Goal: Check status: Check status

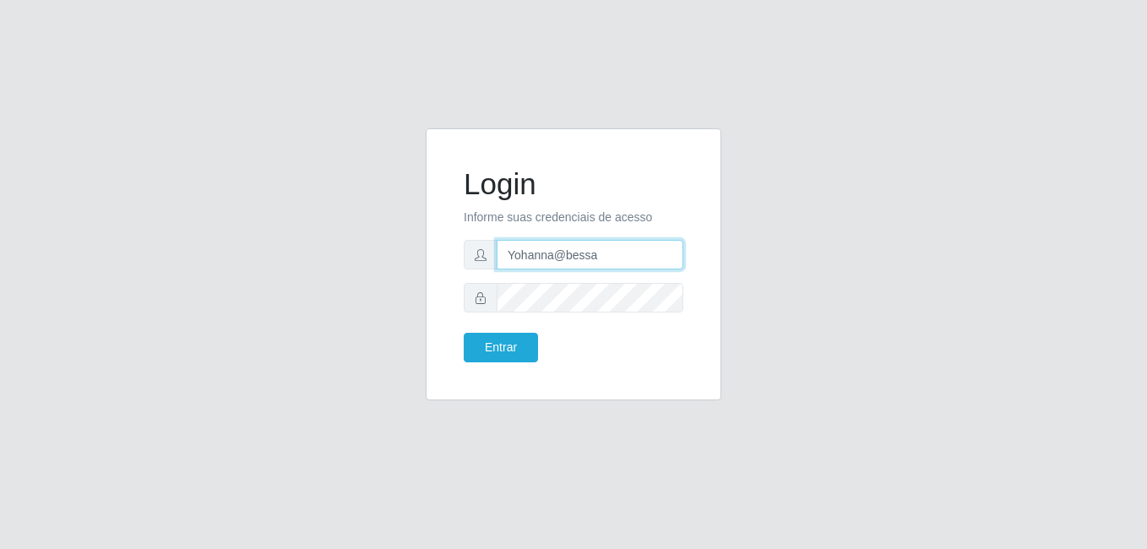
click at [610, 251] on input "Yohanna@bessa" at bounding box center [590, 255] width 187 height 30
type input "Raissa@B9"
click at [513, 364] on div "Login Informe suas credenciais de acesso Raissa@B9 Entrar" at bounding box center [573, 265] width 253 height 230
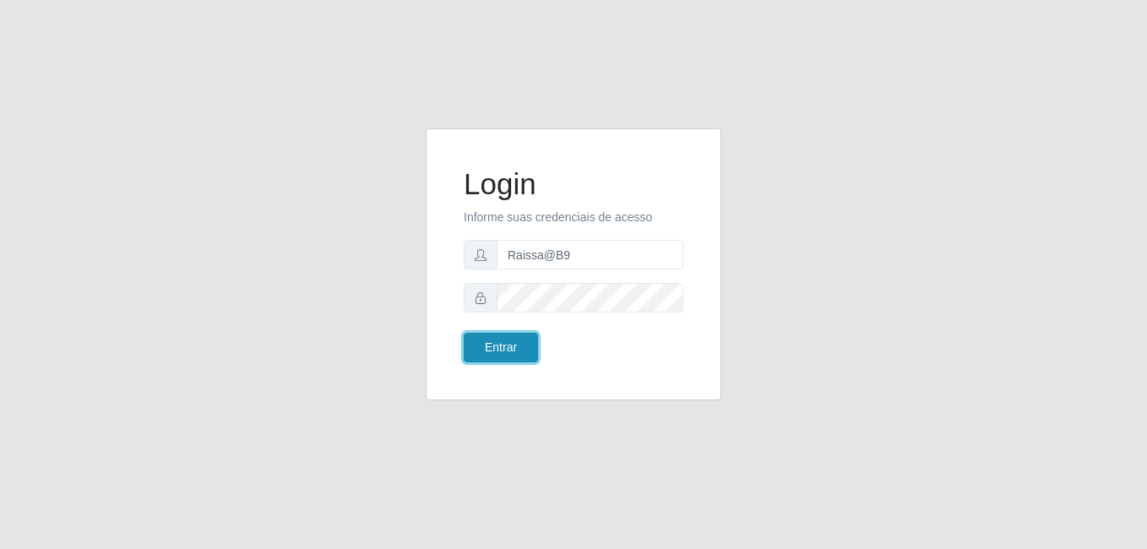
click at [509, 350] on button "Entrar" at bounding box center [501, 348] width 74 height 30
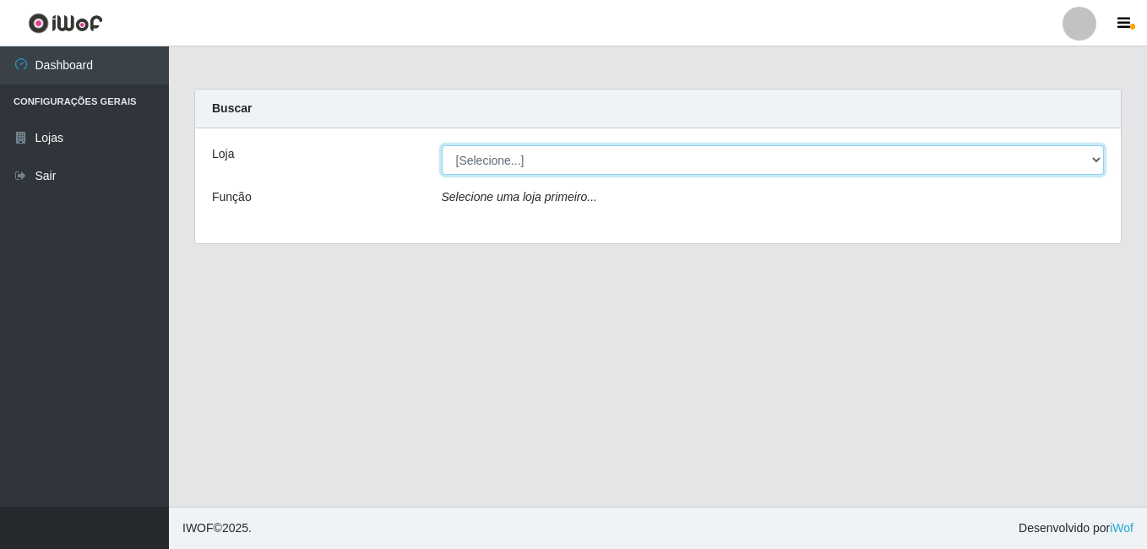
click at [1094, 153] on select "[Selecione...] Bemais Supermercados - B9 Bessa" at bounding box center [773, 160] width 663 height 30
select select "410"
click at [442, 145] on select "[Selecione...] Bemais Supermercados - B9 Bessa" at bounding box center [773, 160] width 663 height 30
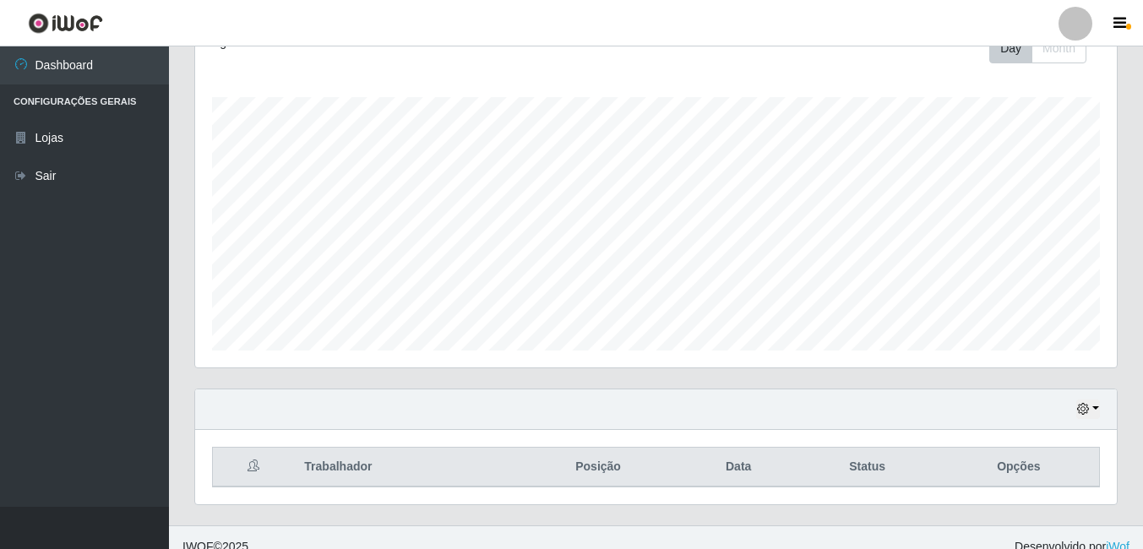
scroll to position [272, 0]
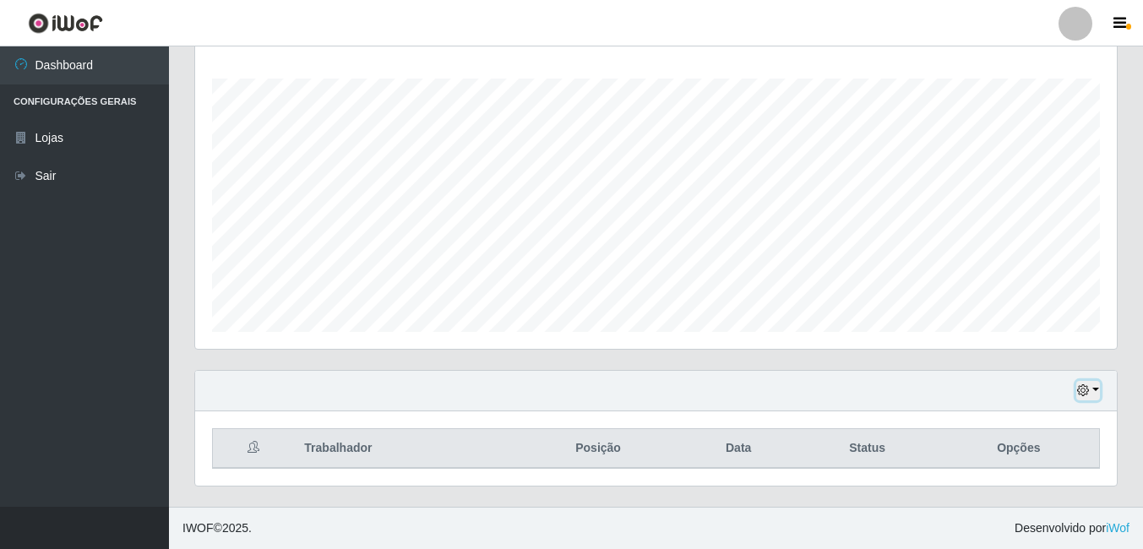
click at [1093, 389] on button "button" at bounding box center [1088, 390] width 24 height 19
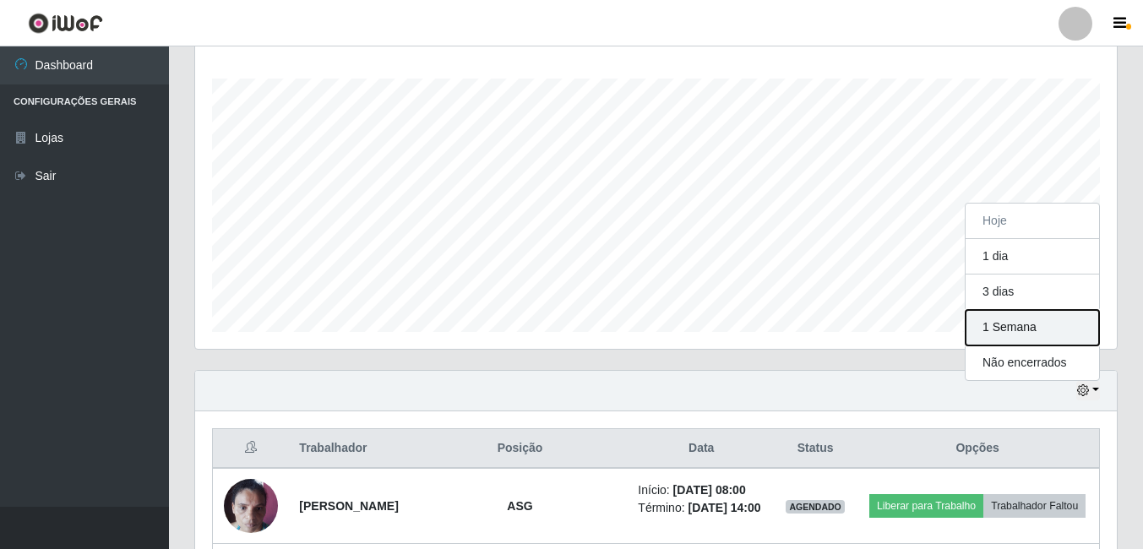
click at [1026, 333] on button "1 Semana" at bounding box center [1032, 327] width 133 height 35
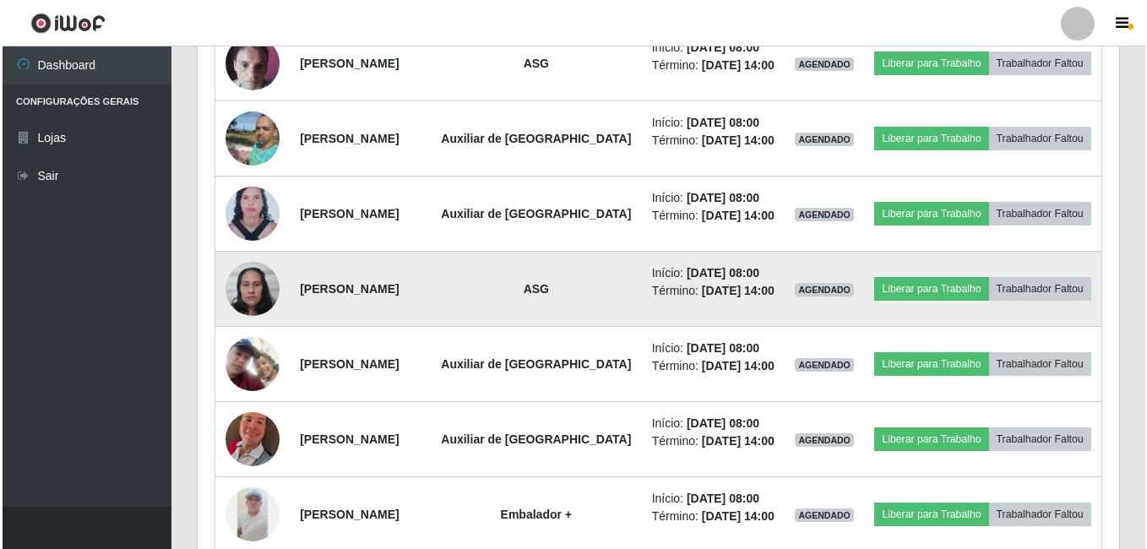
scroll to position [863, 0]
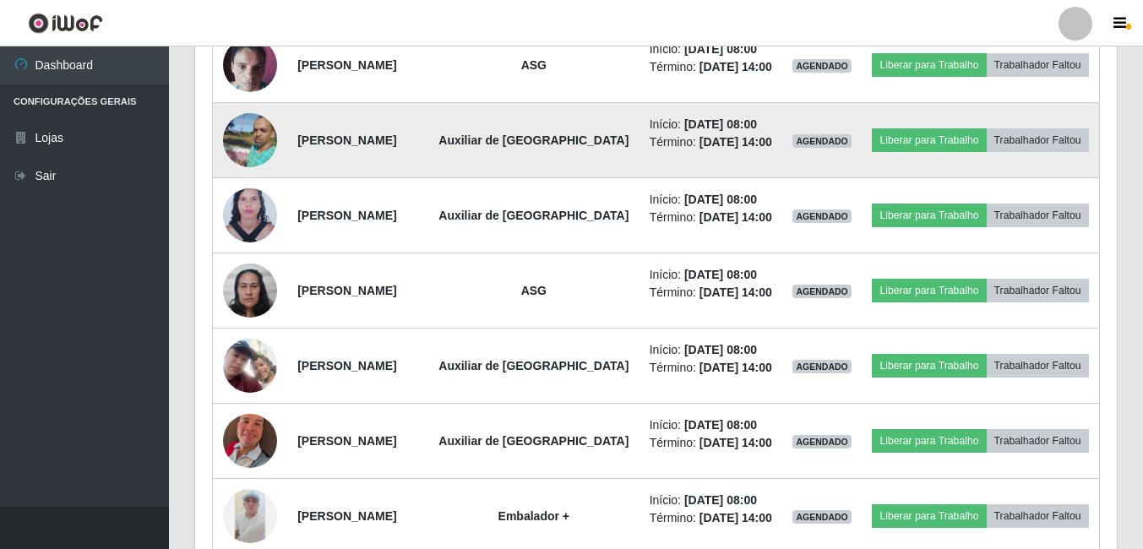
click at [243, 177] on img at bounding box center [250, 140] width 54 height 73
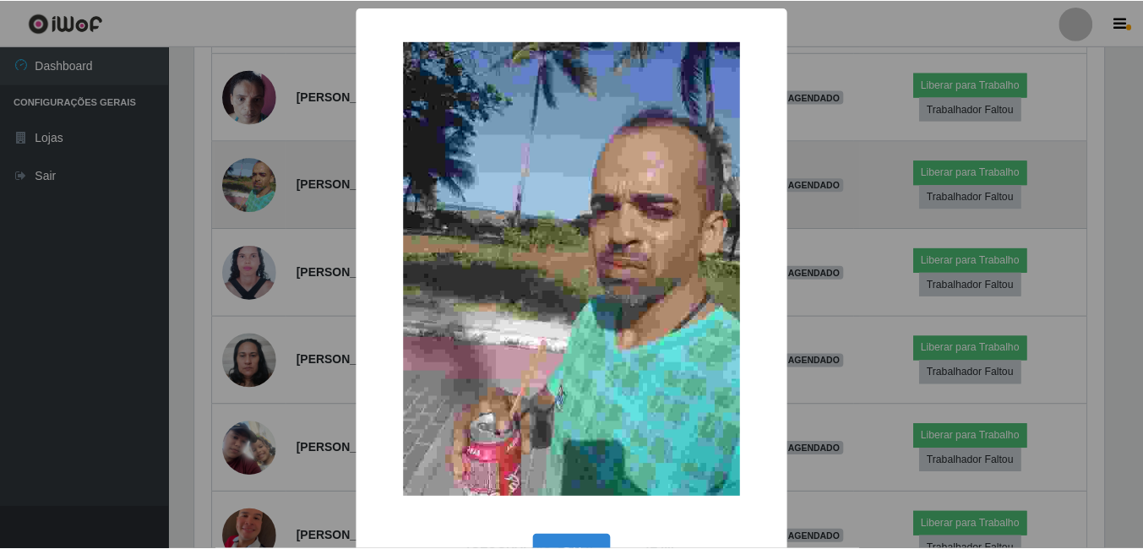
scroll to position [351, 913]
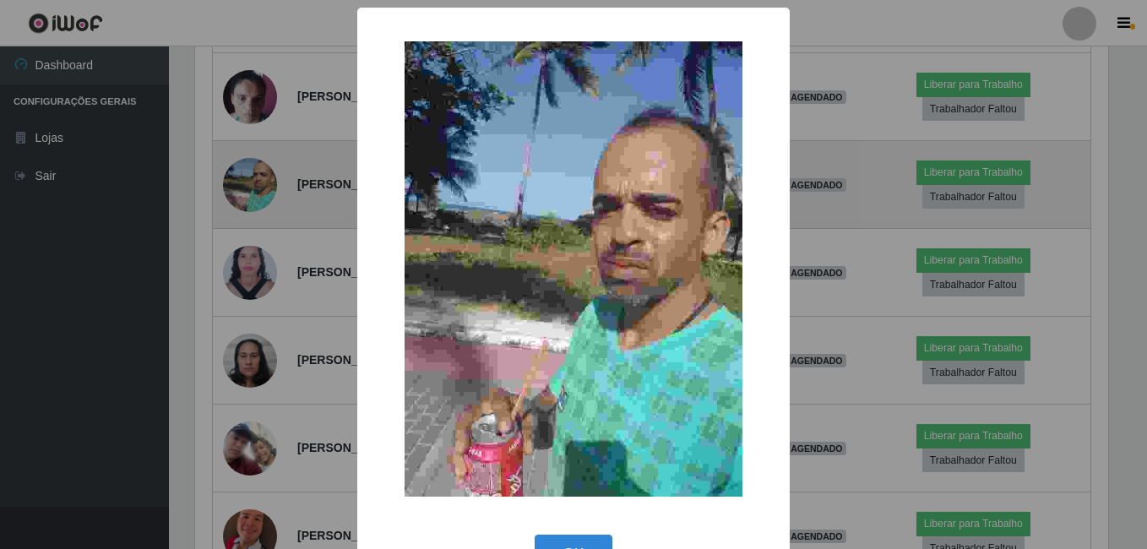
click at [243, 180] on div "× OK Cancel" at bounding box center [573, 274] width 1147 height 549
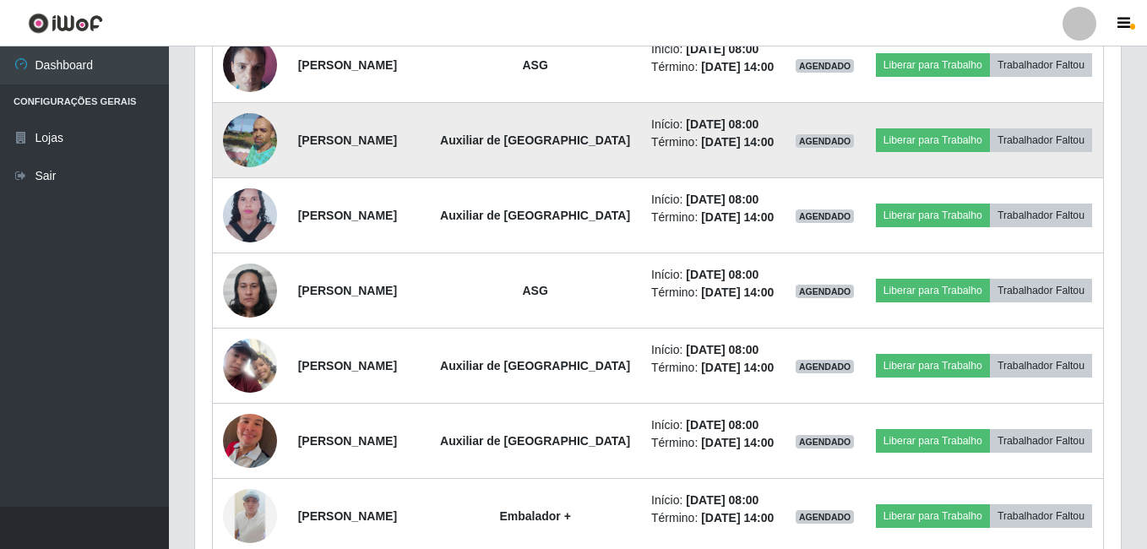
scroll to position [351, 922]
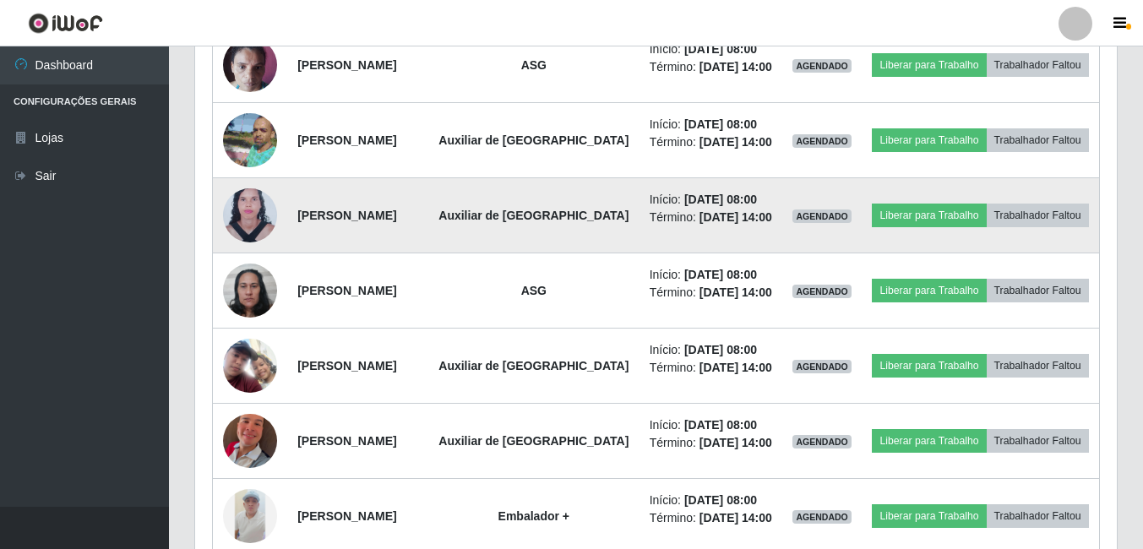
click at [259, 253] on img at bounding box center [250, 215] width 54 height 73
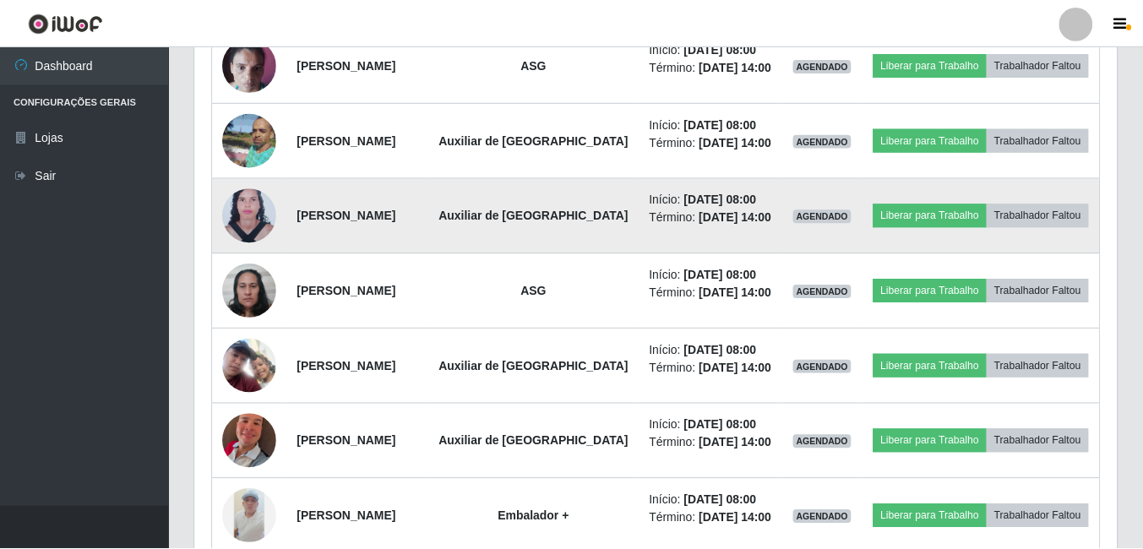
scroll to position [351, 913]
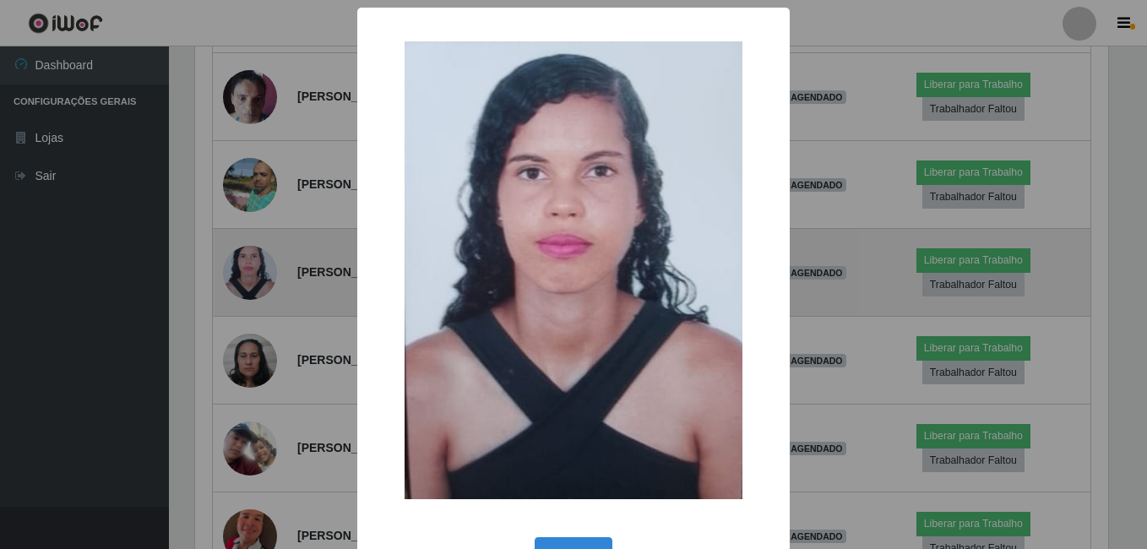
click at [259, 267] on div "× OK Cancel" at bounding box center [573, 274] width 1147 height 549
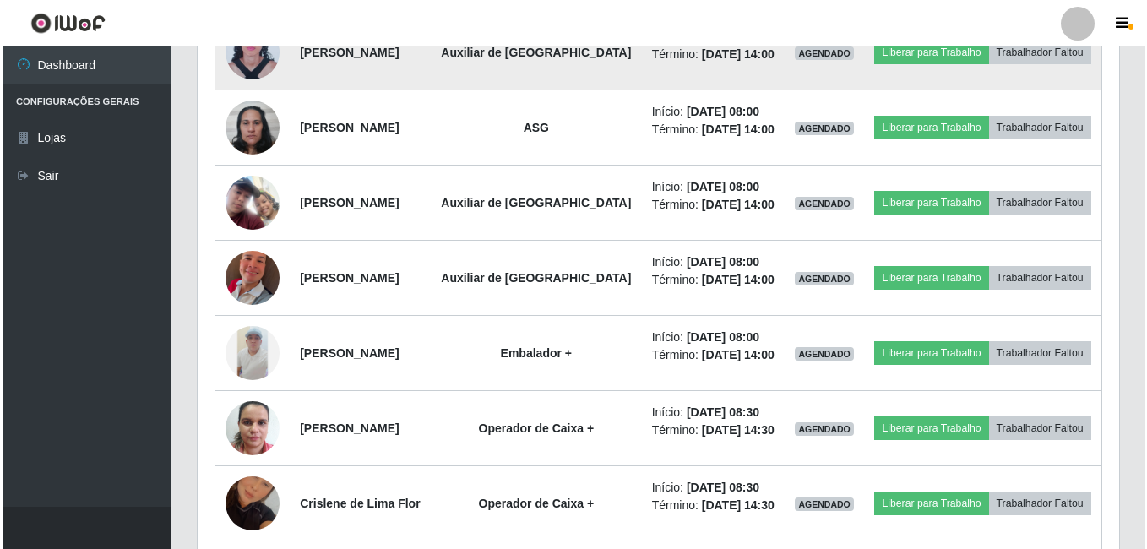
scroll to position [1032, 0]
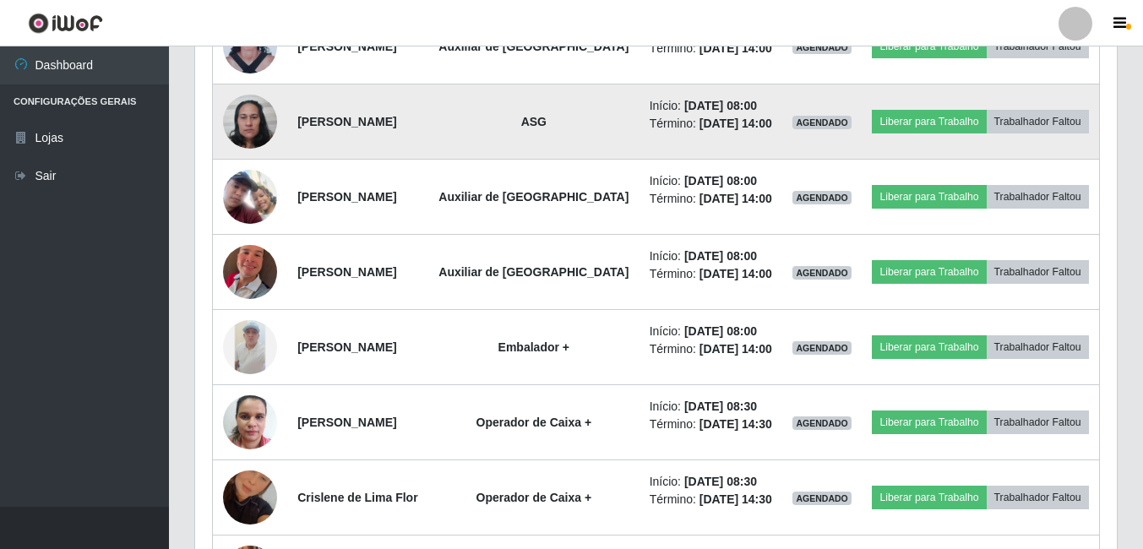
click at [263, 157] on img at bounding box center [250, 121] width 54 height 72
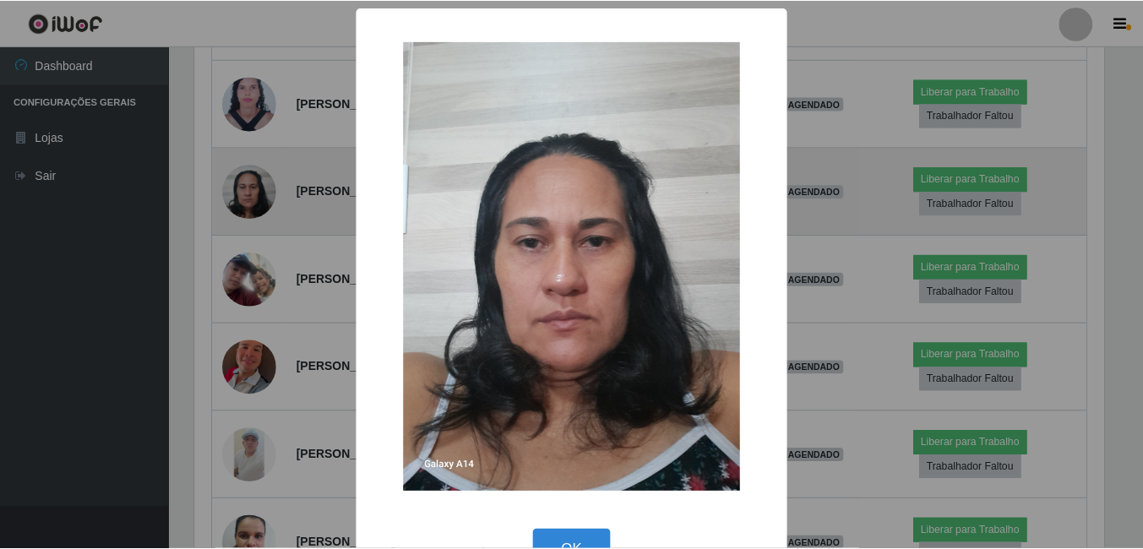
scroll to position [351, 913]
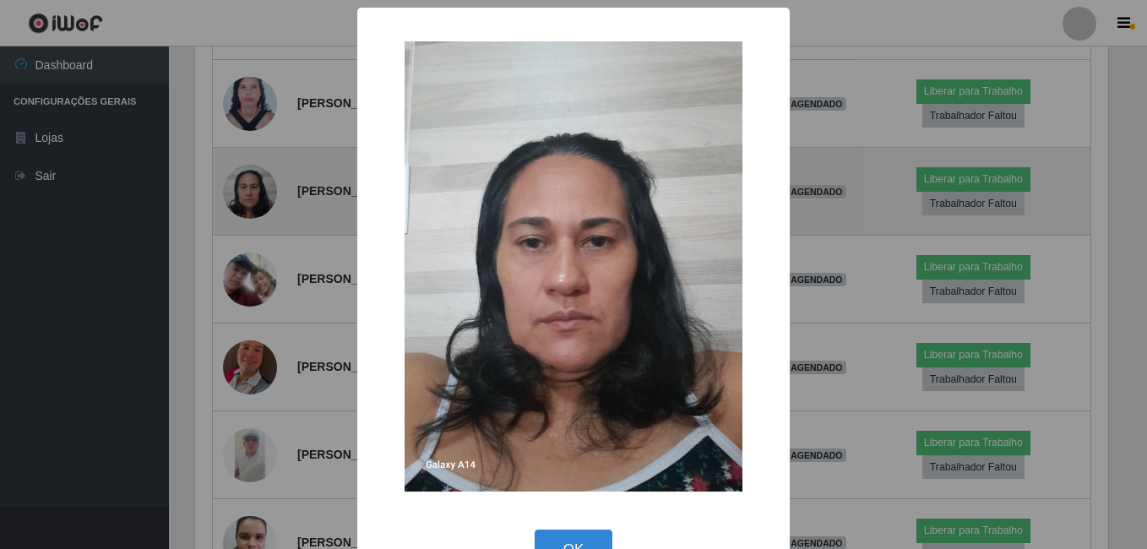
click at [263, 190] on div "× OK Cancel" at bounding box center [573, 274] width 1147 height 549
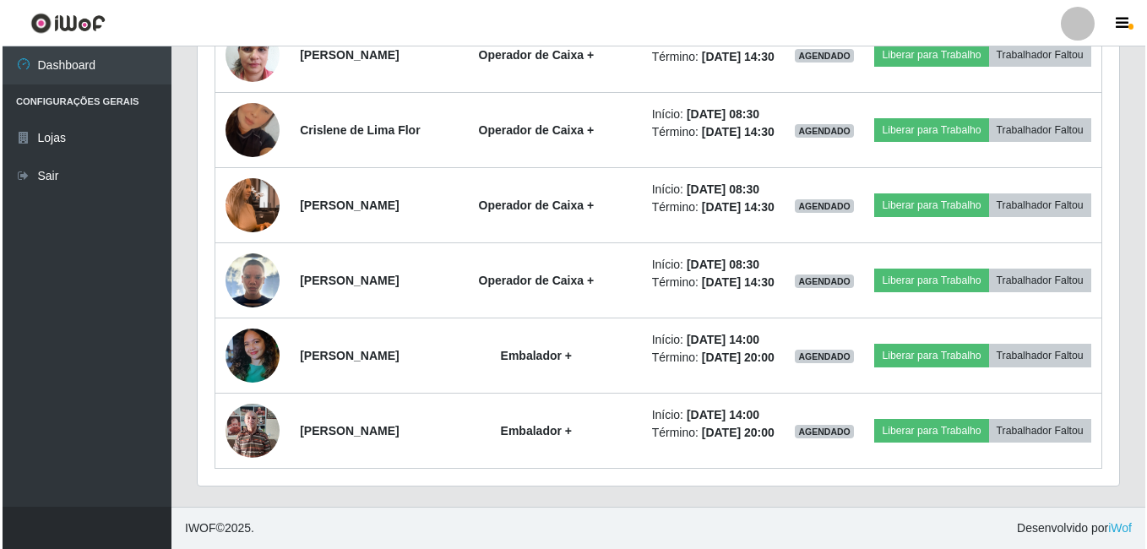
scroll to position [1590, 0]
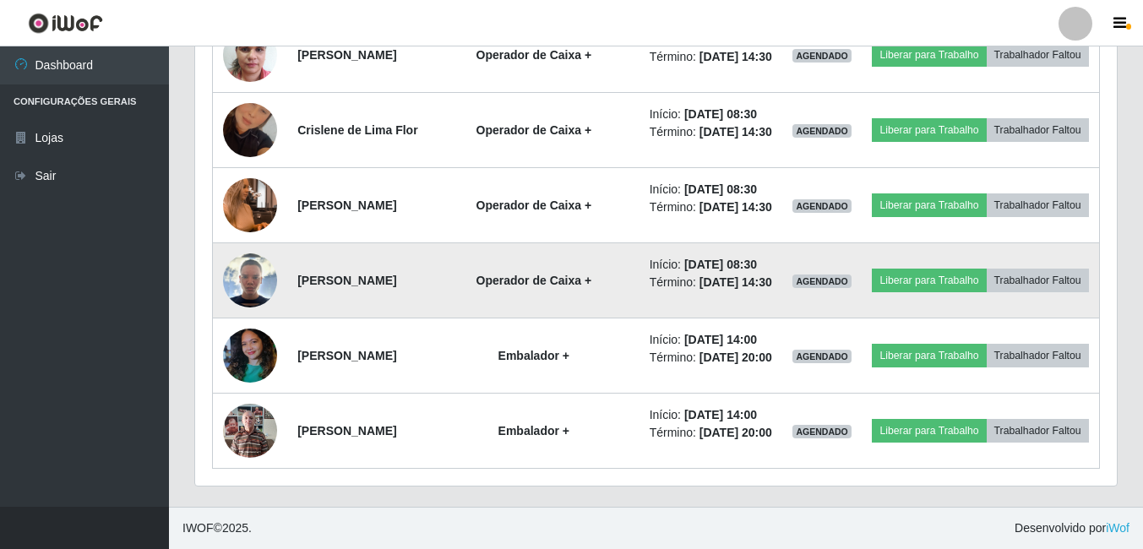
click at [254, 257] on img at bounding box center [250, 280] width 54 height 54
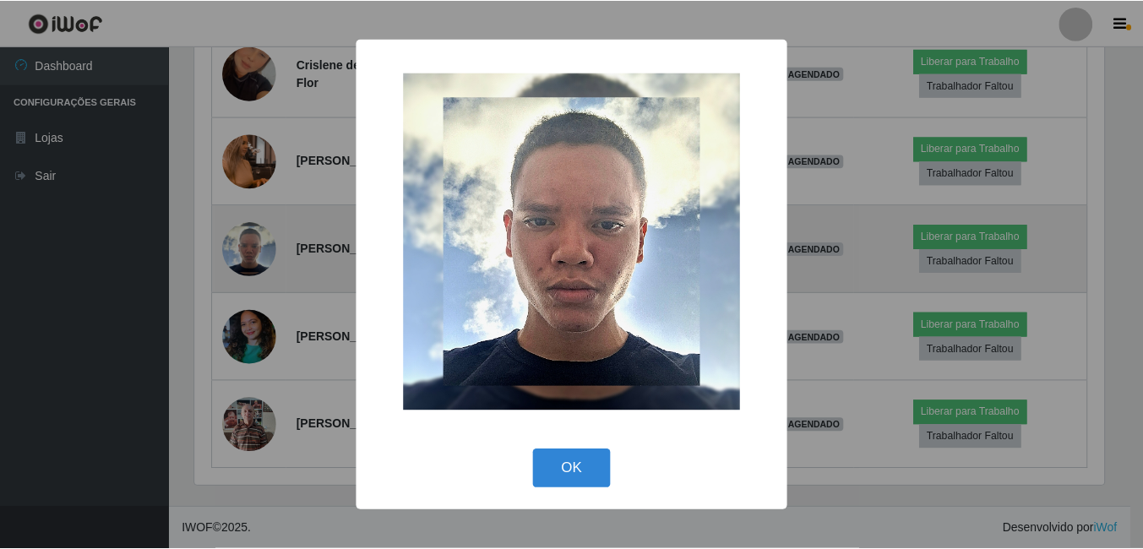
scroll to position [351, 913]
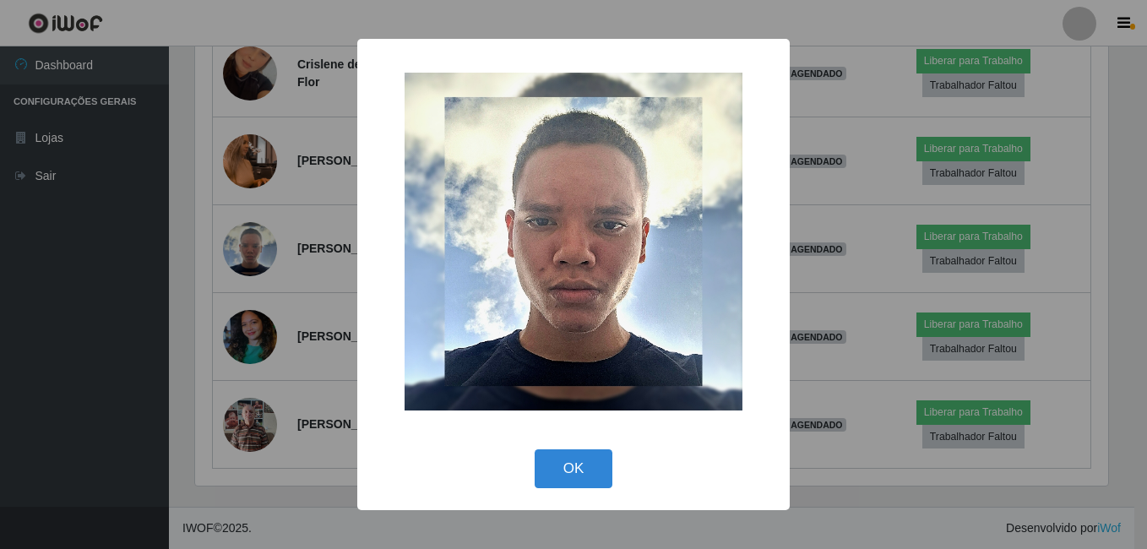
click at [253, 255] on div "× OK Cancel" at bounding box center [573, 274] width 1147 height 549
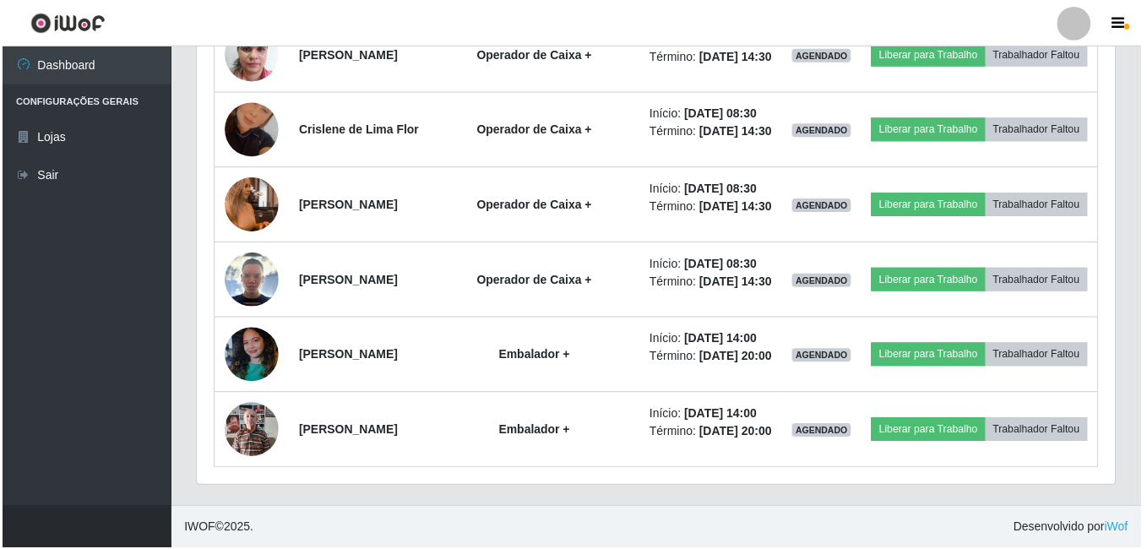
scroll to position [351, 922]
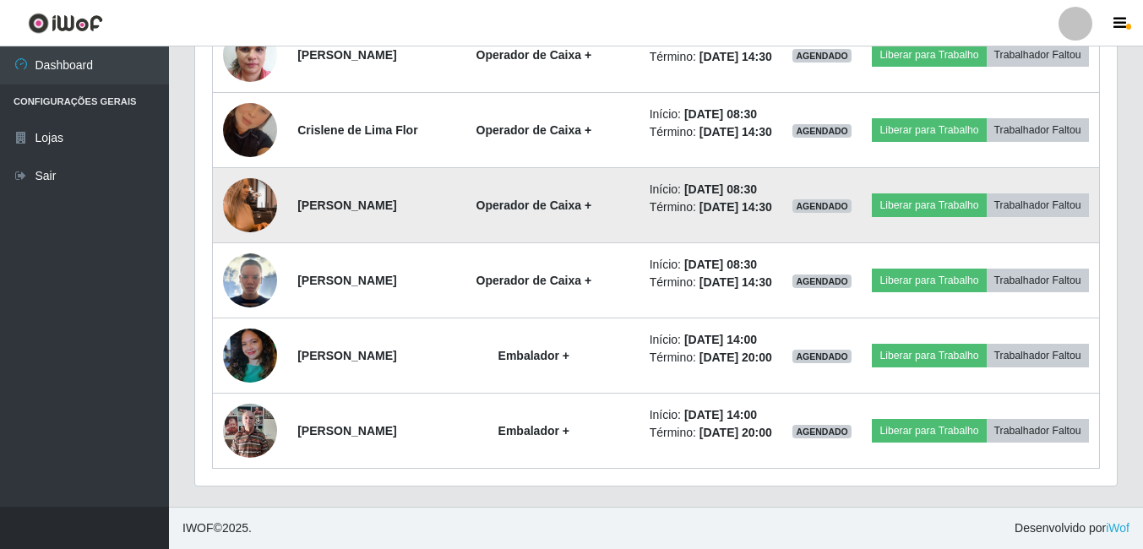
click at [252, 172] on img at bounding box center [250, 205] width 54 height 96
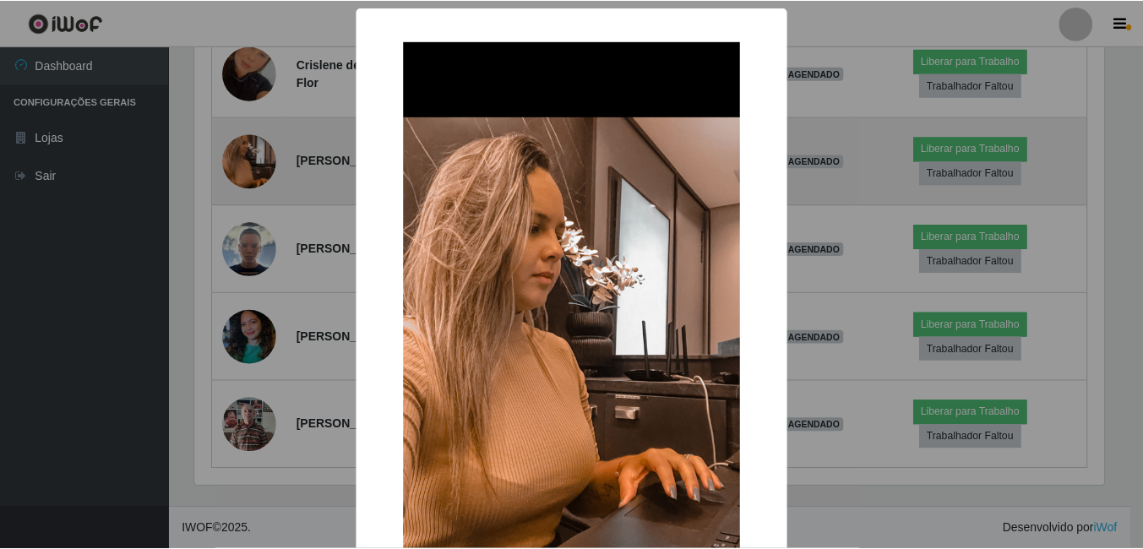
scroll to position [351, 913]
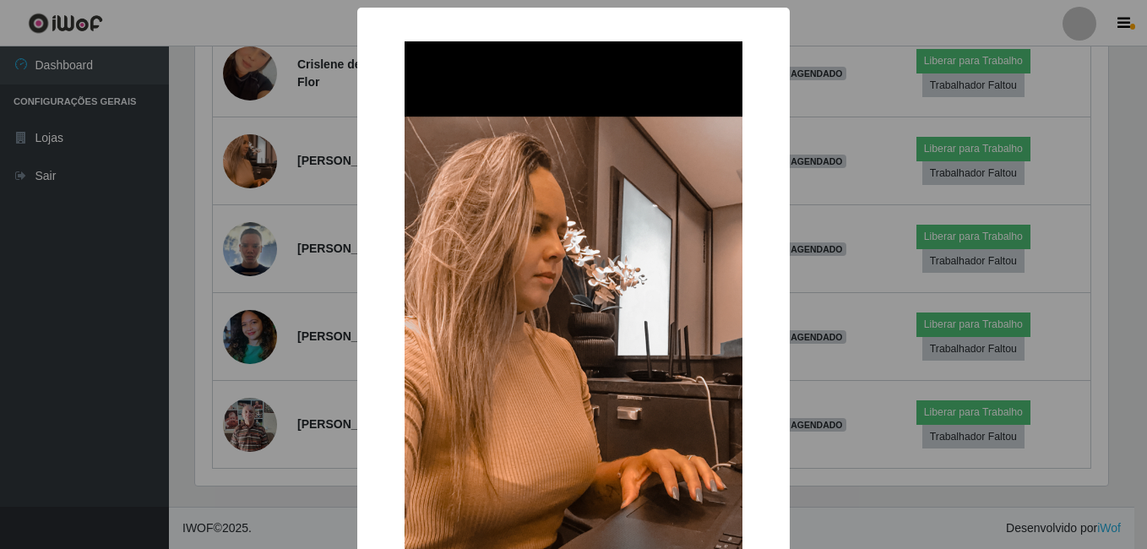
click at [251, 170] on div "× OK Cancel" at bounding box center [573, 274] width 1147 height 549
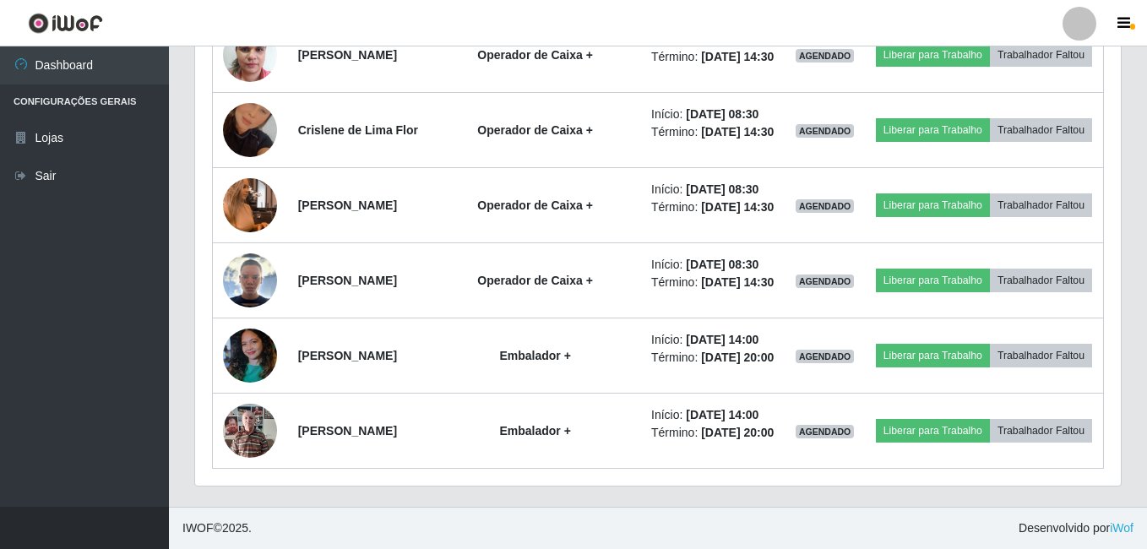
scroll to position [351, 922]
click at [251, 170] on img at bounding box center [250, 205] width 54 height 96
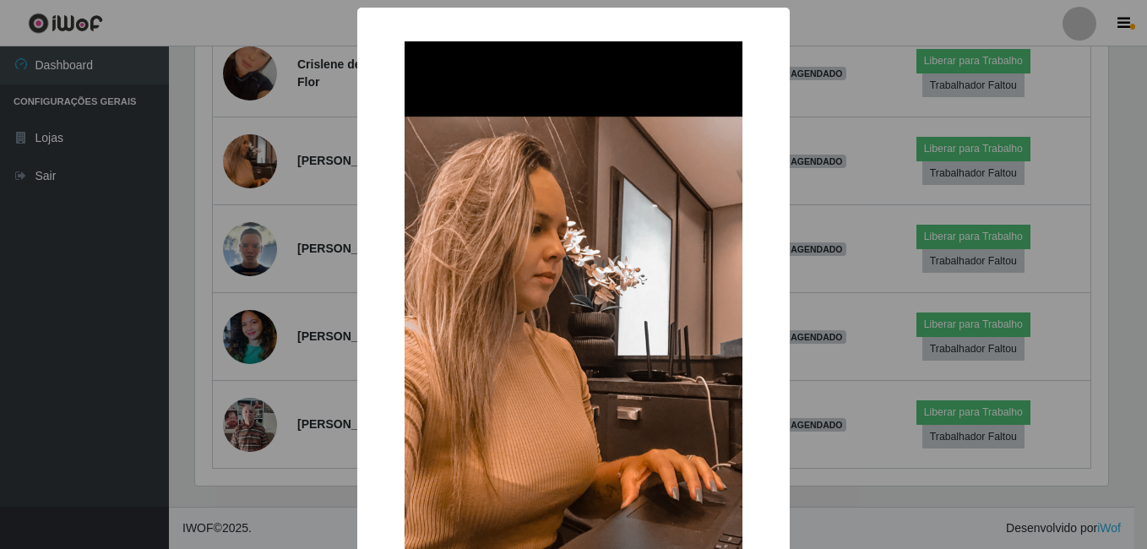
click at [251, 170] on div "× OK Cancel" at bounding box center [573, 274] width 1147 height 549
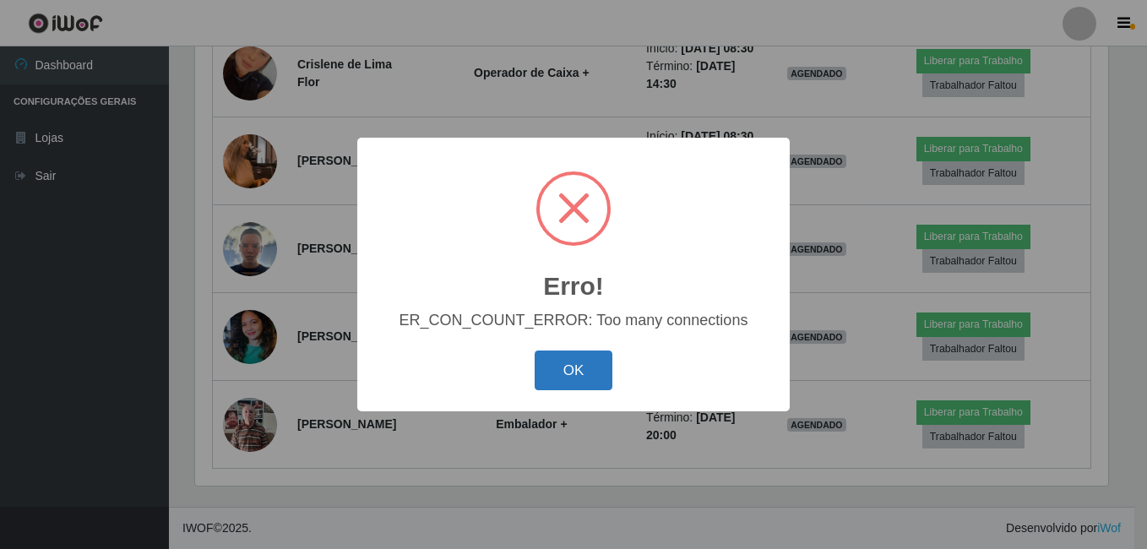
click at [574, 378] on button "OK" at bounding box center [574, 371] width 79 height 40
click at [612, 363] on div "OK Cancel" at bounding box center [573, 370] width 399 height 48
click at [586, 373] on button "OK" at bounding box center [574, 371] width 79 height 40
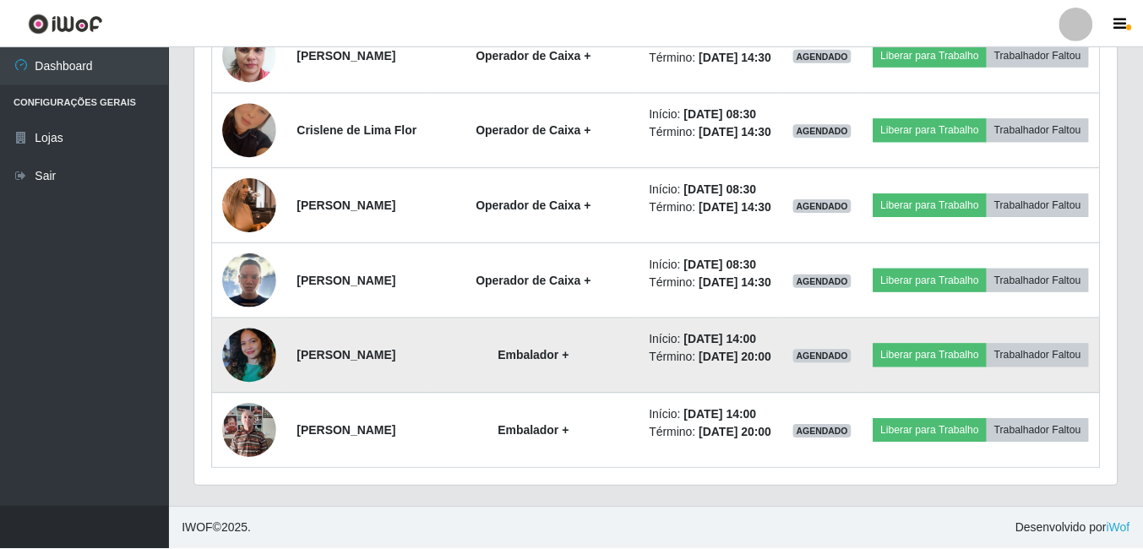
scroll to position [351, 922]
